Goal: Transaction & Acquisition: Book appointment/travel/reservation

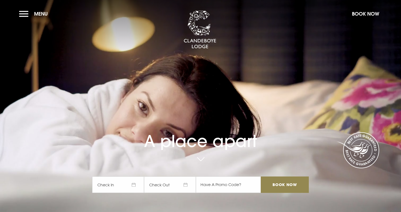
click at [364, 16] on button "Book Now" at bounding box center [365, 14] width 33 height 12
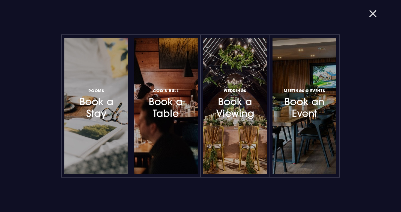
click at [373, 16] on button "button" at bounding box center [376, 13] width 14 height 5
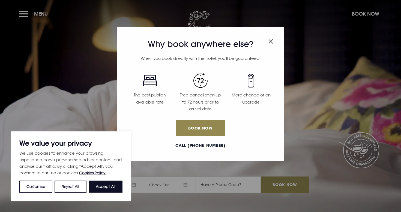
click at [272, 40] on img "Close modal" at bounding box center [271, 41] width 5 height 5
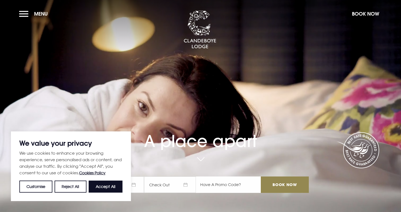
click at [234, 184] on input "text" at bounding box center [228, 184] width 65 height 16
paste input "RORY20"
type input "RORY20"
click at [103, 183] on button "Accept All" at bounding box center [106, 186] width 34 height 12
checkbox input "true"
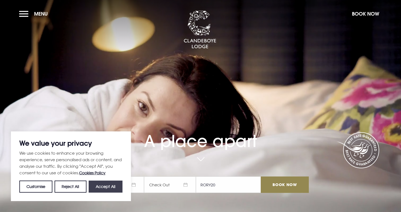
checkbox input "true"
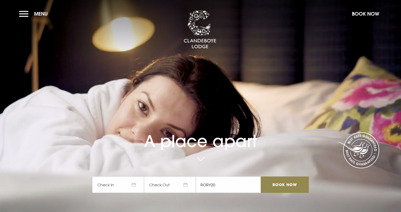
click at [118, 183] on span "Check In" at bounding box center [118, 184] width 52 height 16
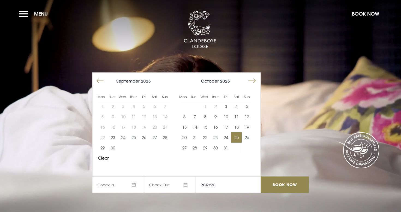
click at [232, 137] on button "25" at bounding box center [236, 137] width 10 height 10
click at [229, 137] on button "24" at bounding box center [226, 137] width 10 height 10
click at [237, 136] on button "25" at bounding box center [236, 137] width 10 height 10
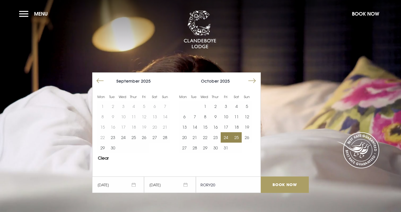
click at [280, 184] on input "Book Now" at bounding box center [285, 184] width 48 height 16
